Goal: Information Seeking & Learning: Check status

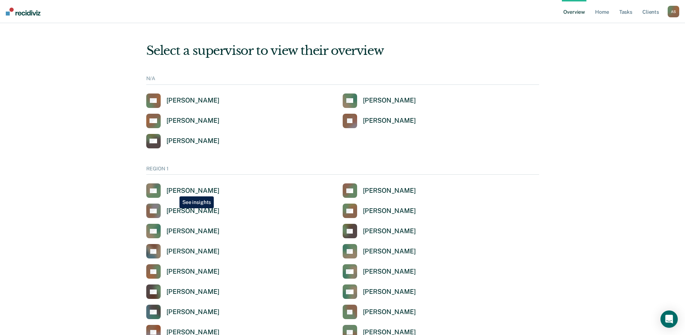
click at [174, 191] on div "[PERSON_NAME]" at bounding box center [192, 191] width 53 height 8
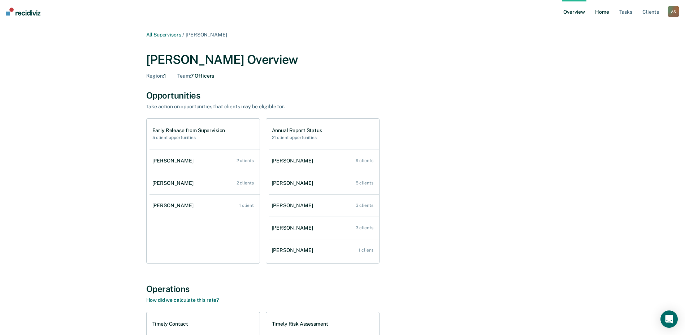
click at [605, 13] on link "Home" at bounding box center [601, 11] width 17 height 23
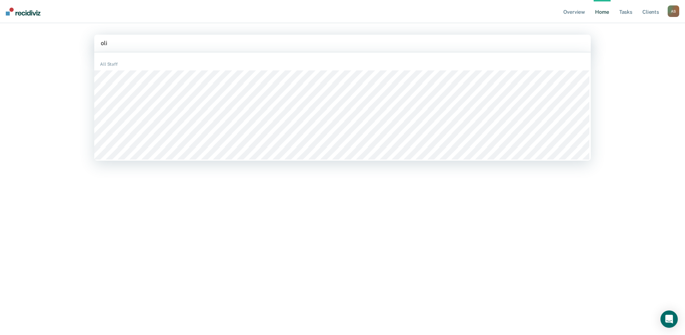
type input "oliv"
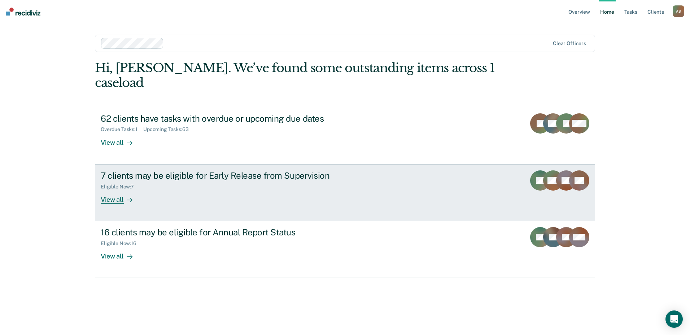
click at [117, 189] on div "View all" at bounding box center [121, 196] width 40 height 14
